Goal: Information Seeking & Learning: Learn about a topic

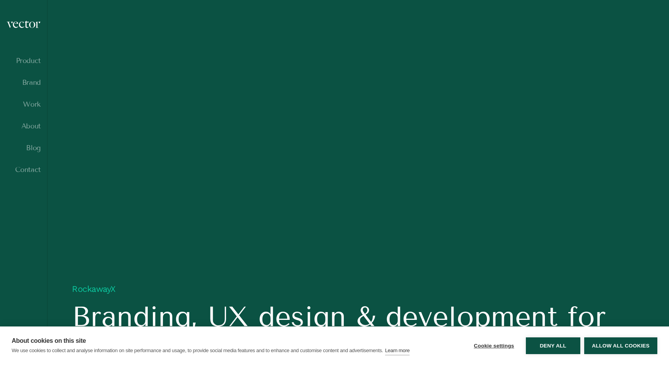
scroll to position [529, 0]
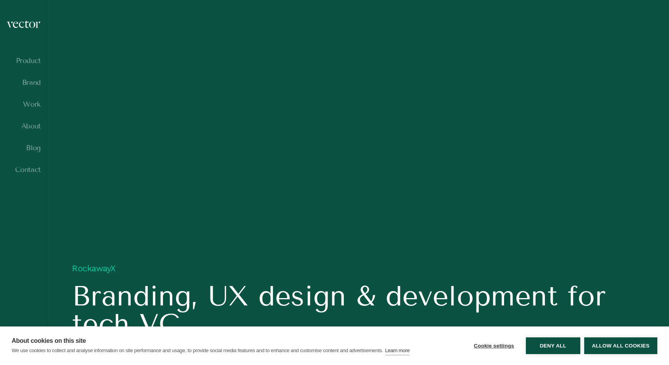
click at [599, 343] on button "Allow all cookies" at bounding box center [621, 345] width 73 height 17
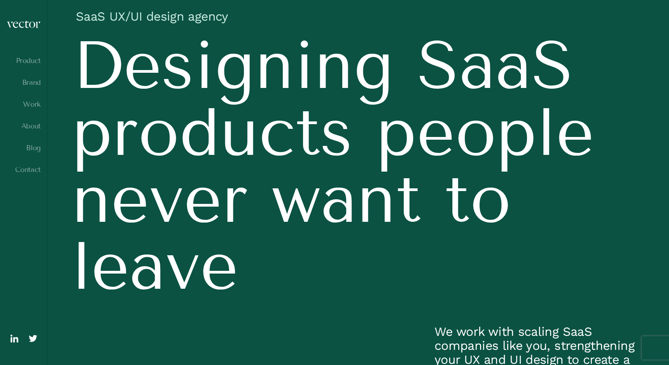
scroll to position [0, 0]
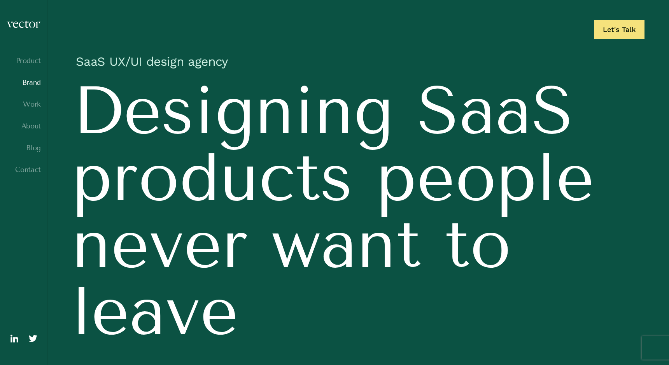
click at [31, 81] on link "Brand" at bounding box center [23, 83] width 35 height 8
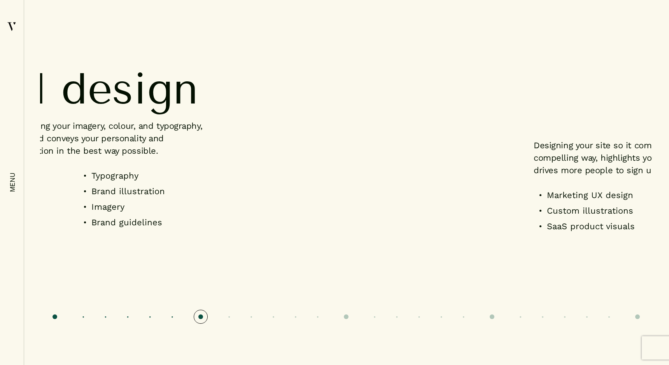
scroll to position [1246, 0]
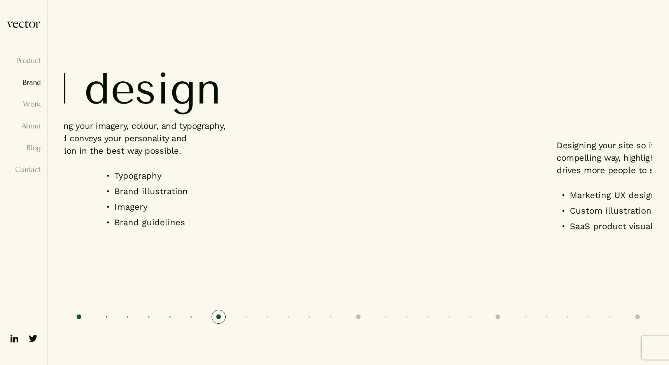
click at [13, 341] on img at bounding box center [14, 338] width 12 height 12
